Goal: Information Seeking & Learning: Check status

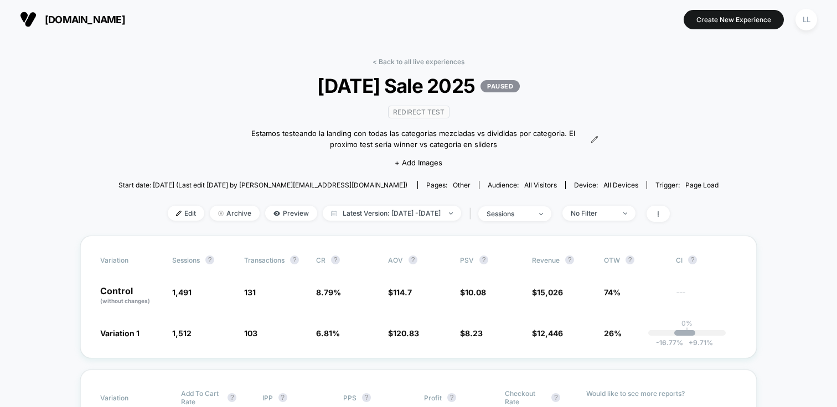
click at [99, 16] on span "[DOMAIN_NAME]" at bounding box center [85, 20] width 80 height 12
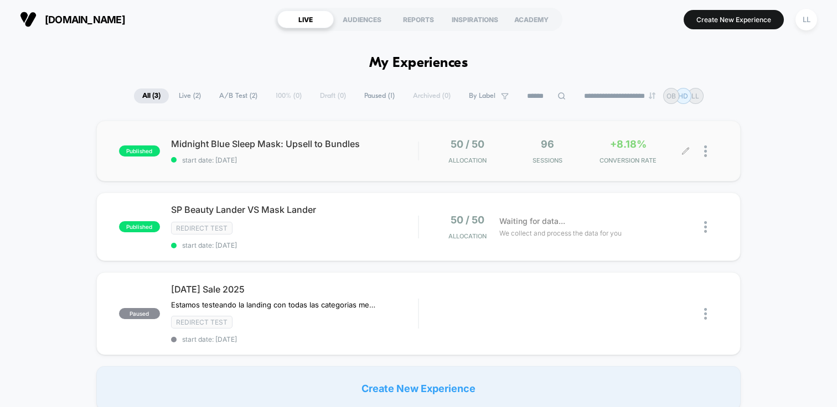
click at [526, 143] on div "96 Sessions" at bounding box center [547, 151] width 75 height 26
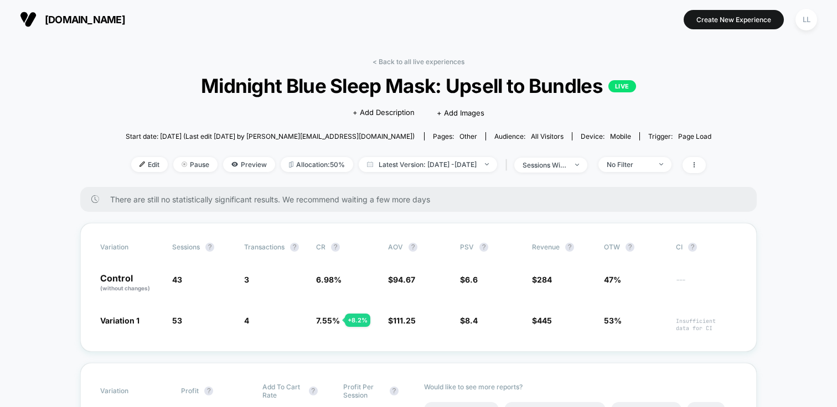
click at [108, 11] on button "[DOMAIN_NAME]" at bounding box center [73, 20] width 112 height 18
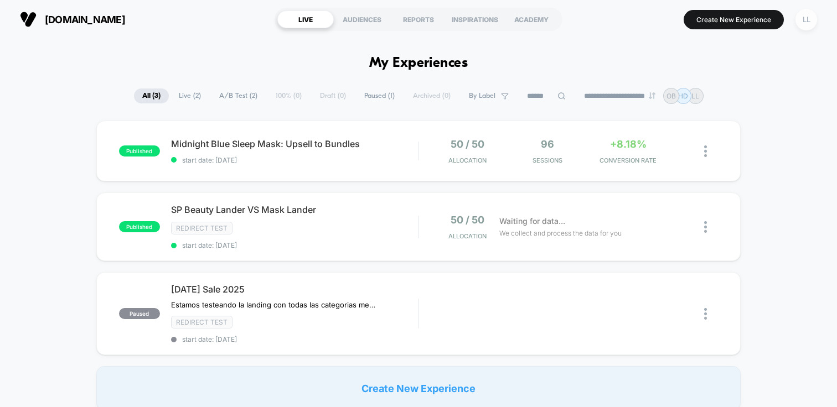
click at [807, 17] on div "LL" at bounding box center [806, 20] width 22 height 22
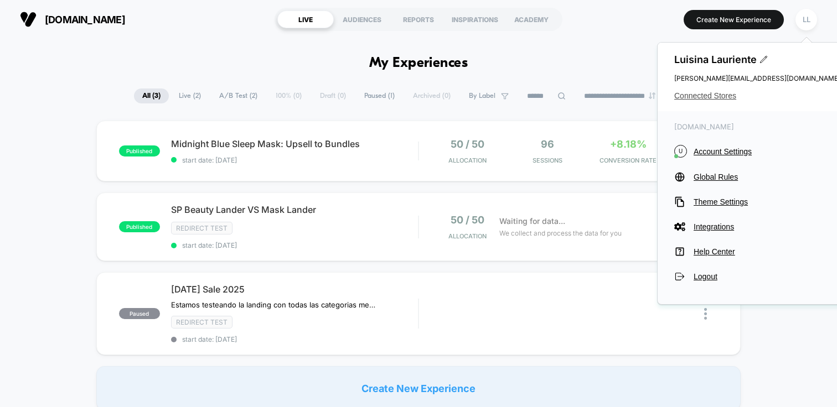
click at [710, 97] on span "Connected Stores" at bounding box center [757, 95] width 166 height 9
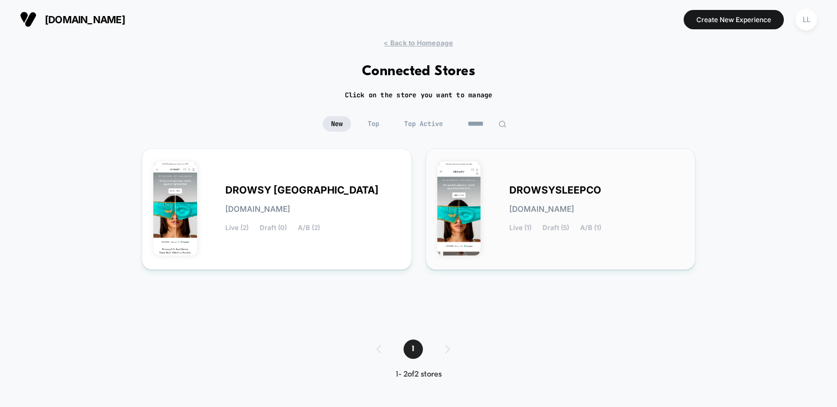
click at [546, 212] on span "[DOMAIN_NAME]" at bounding box center [541, 209] width 65 height 8
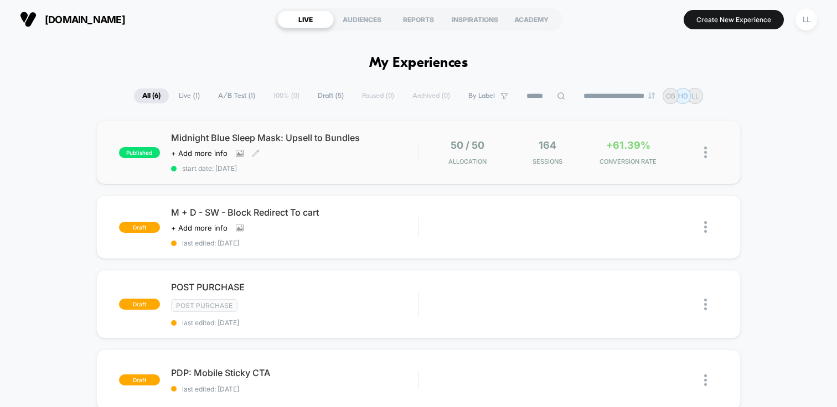
click at [330, 149] on div "Click to view images Click to edit experience details + Add more info" at bounding box center [257, 153] width 173 height 9
